Goal: Find specific page/section: Find specific page/section

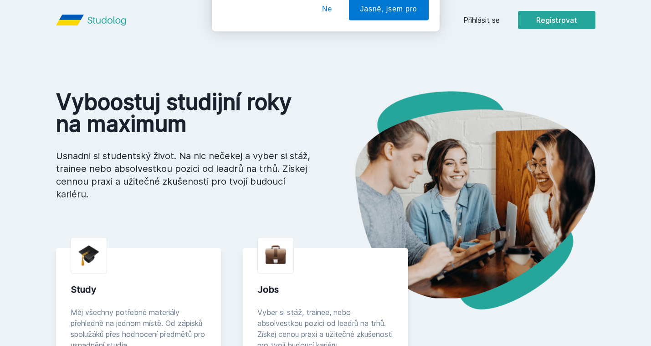
click at [320, 56] on button "Ne" at bounding box center [327, 58] width 33 height 23
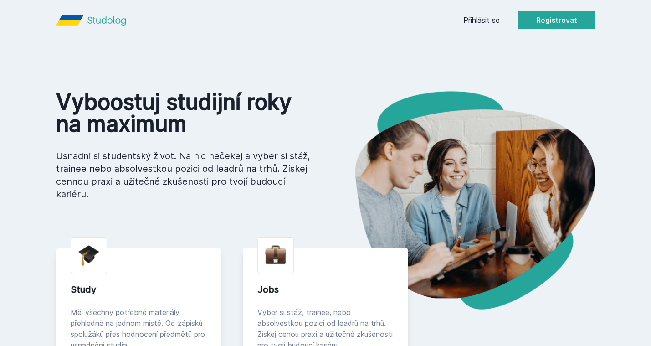
click at [473, 22] on link "Přihlásit se" at bounding box center [481, 20] width 36 height 11
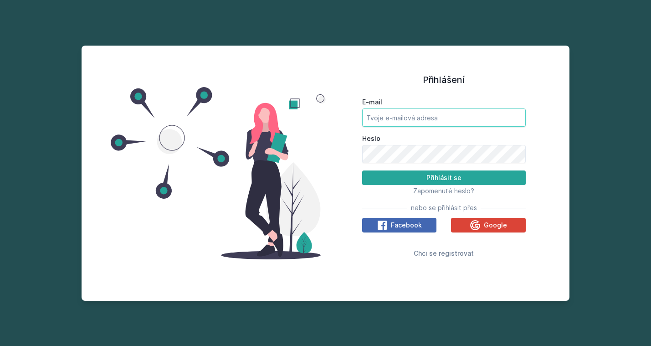
type input "[EMAIL_ADDRESS][PERSON_NAME][DOMAIN_NAME]"
click at [444, 178] on button "Přihlásit se" at bounding box center [444, 177] width 164 height 15
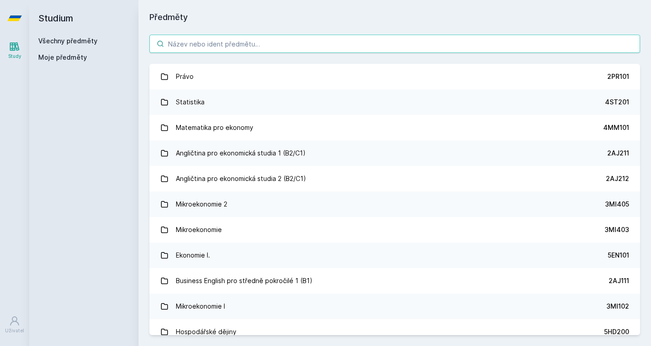
click at [229, 51] on input "search" at bounding box center [394, 44] width 491 height 18
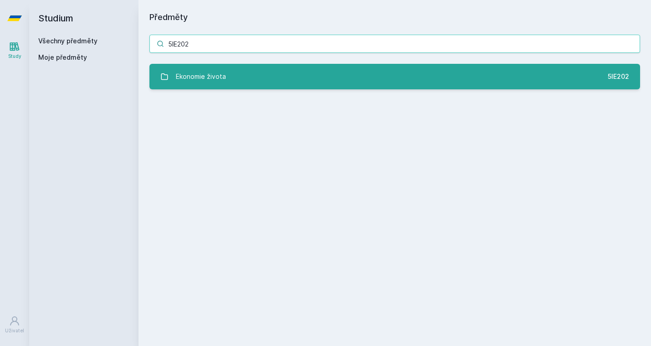
type input "5IE202"
click at [236, 78] on link "Ekonomie života 5IE202" at bounding box center [394, 77] width 491 height 26
